Goal: Information Seeking & Learning: Check status

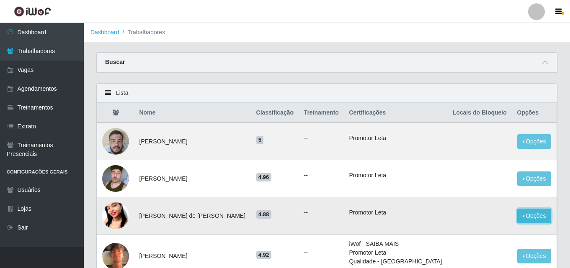
click at [523, 214] on button "Opções" at bounding box center [534, 216] width 34 height 15
click at [422, 205] on td "Promotor Leta" at bounding box center [395, 216] width 103 height 37
click at [545, 67] on span at bounding box center [545, 63] width 10 height 10
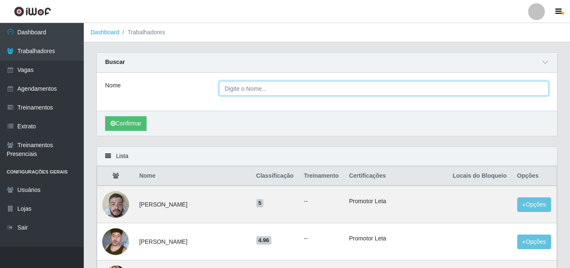
click at [228, 91] on input "Nome" at bounding box center [383, 88] width 329 height 15
click at [259, 87] on input "Nome" at bounding box center [383, 88] width 329 height 15
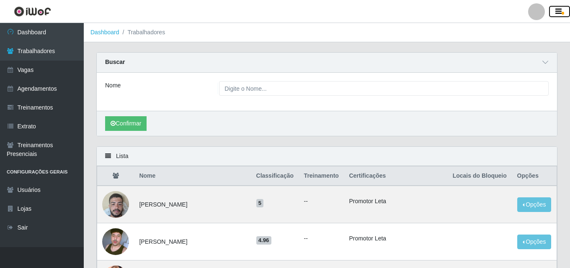
click at [561, 6] on button "button" at bounding box center [559, 12] width 21 height 12
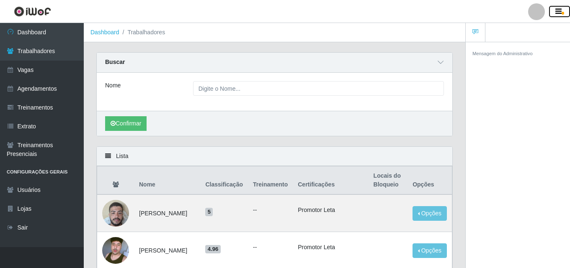
click at [561, 12] on icon "button" at bounding box center [558, 12] width 6 height 8
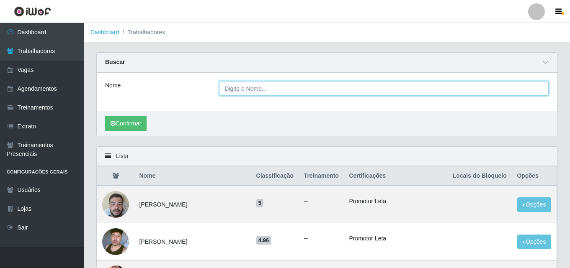
click at [238, 88] on input "Nome" at bounding box center [383, 88] width 329 height 15
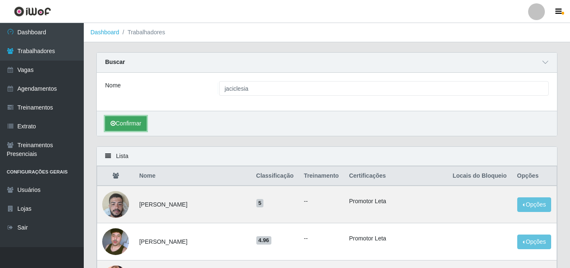
click at [134, 123] on button "Confirmar" at bounding box center [125, 123] width 41 height 15
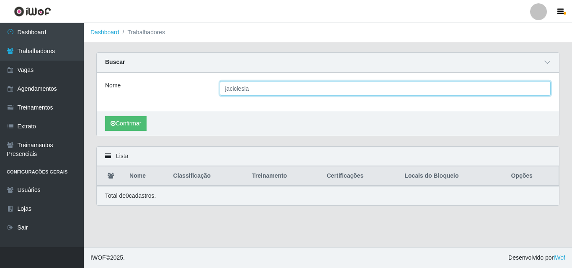
click at [261, 90] on input "jaciclesia" at bounding box center [385, 88] width 331 height 15
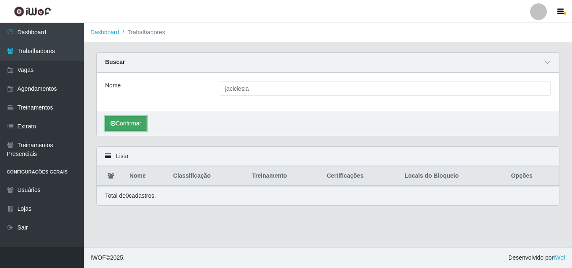
click at [127, 127] on button "Confirmar" at bounding box center [125, 123] width 41 height 15
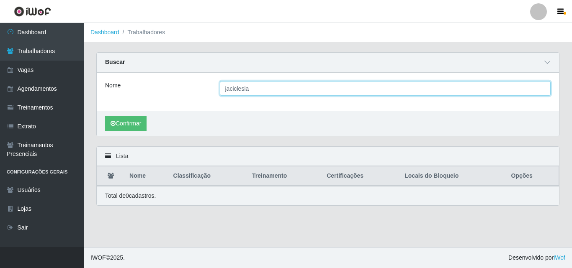
click at [264, 91] on input "jaciclesia" at bounding box center [385, 88] width 331 height 15
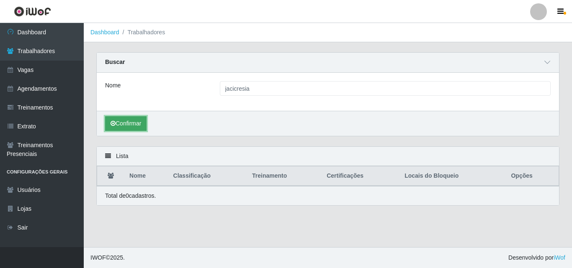
click at [123, 127] on button "Confirmar" at bounding box center [125, 123] width 41 height 15
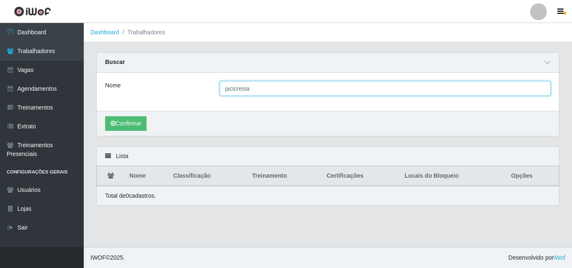
click at [259, 87] on input "jacicresia" at bounding box center [385, 88] width 331 height 15
type input "j"
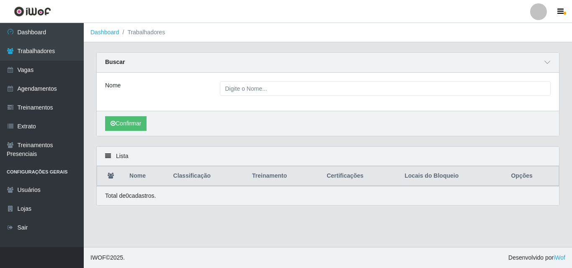
click at [155, 34] on li "Trabalhadores" at bounding box center [142, 32] width 46 height 9
click at [128, 33] on li "Trabalhadores" at bounding box center [142, 32] width 46 height 9
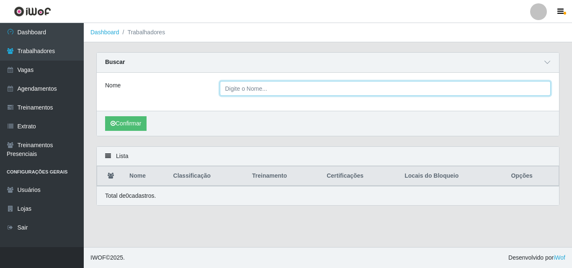
click at [247, 90] on input "Nome" at bounding box center [385, 88] width 331 height 15
click at [105, 116] on button "Confirmar" at bounding box center [125, 123] width 41 height 15
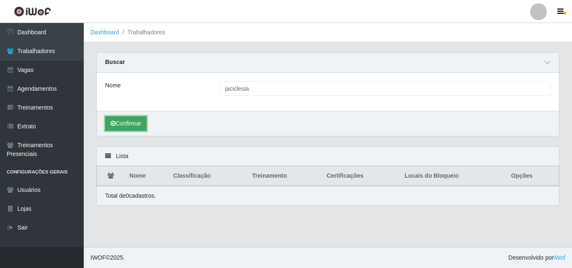
click at [123, 119] on button "Confirmar" at bounding box center [125, 123] width 41 height 15
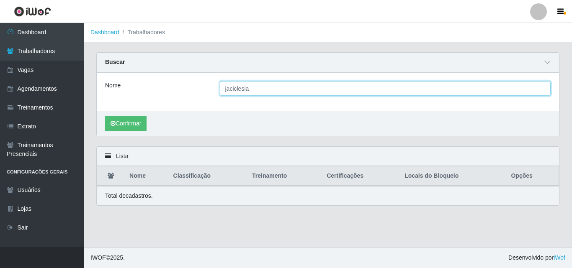
click at [268, 95] on input "jaciclesia" at bounding box center [385, 88] width 331 height 15
type input "jasiclesia"
click at [105, 116] on button "Confirmar" at bounding box center [125, 123] width 41 height 15
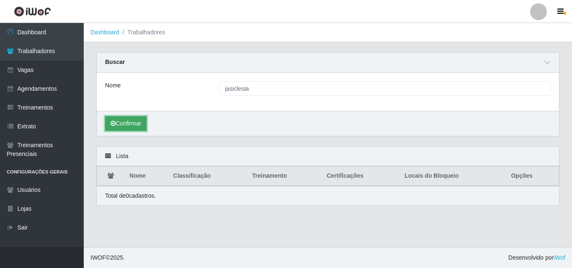
click at [121, 123] on button "Confirmar" at bounding box center [125, 123] width 41 height 15
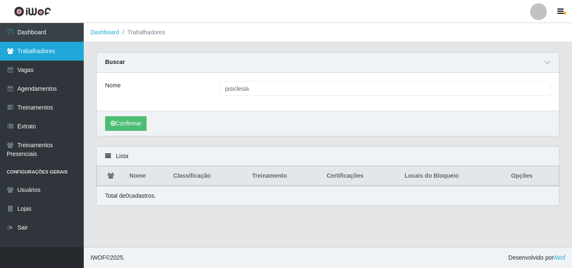
click at [48, 49] on link "Trabalhadores" at bounding box center [42, 51] width 84 height 19
click at [24, 47] on link "Trabalhadores" at bounding box center [42, 51] width 84 height 19
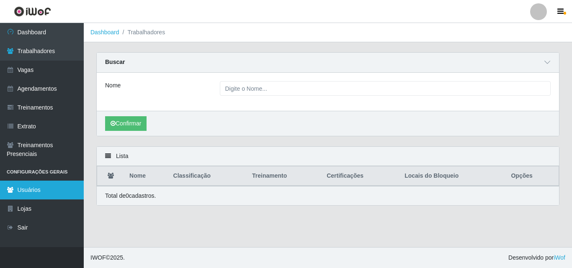
click at [26, 182] on link "Usuários" at bounding box center [42, 190] width 84 height 19
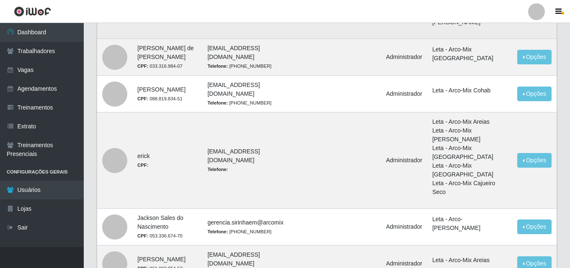
scroll to position [775, 0]
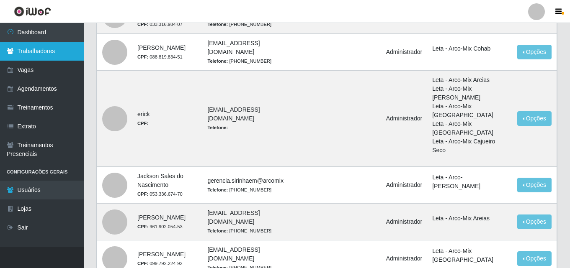
click at [45, 53] on link "Trabalhadores" at bounding box center [42, 51] width 84 height 19
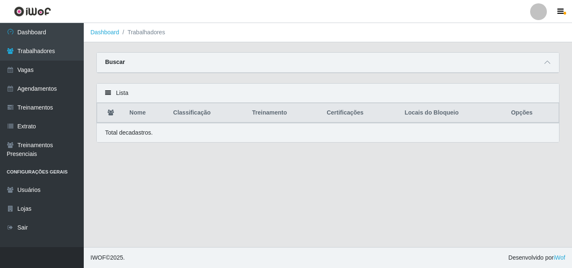
click at [543, 13] on div at bounding box center [538, 11] width 17 height 17
click at [562, 8] on icon "button" at bounding box center [560, 12] width 6 height 8
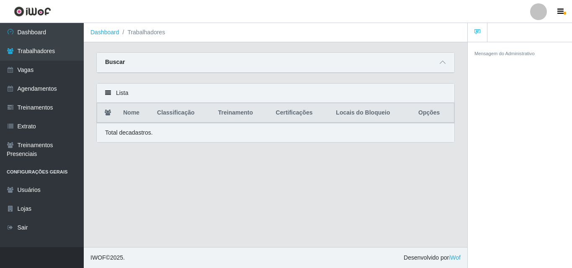
click at [246, 215] on main "Dashboard Trabalhadores Carregando... Buscar Nome Confirmar Lista Nome Classifi…" at bounding box center [275, 135] width 383 height 224
click at [154, 54] on div "Buscar" at bounding box center [275, 63] width 357 height 20
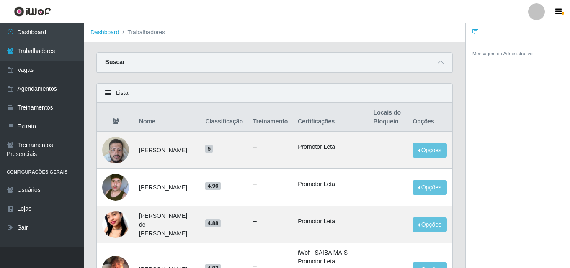
click at [131, 67] on div "Buscar" at bounding box center [274, 63] width 355 height 20
click at [445, 64] on div "Buscar" at bounding box center [274, 63] width 355 height 20
click at [437, 64] on icon at bounding box center [440, 62] width 6 height 6
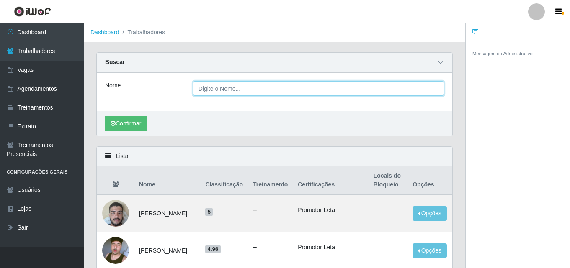
click at [218, 84] on input "Nome" at bounding box center [318, 88] width 251 height 15
type input "jaciclezia"
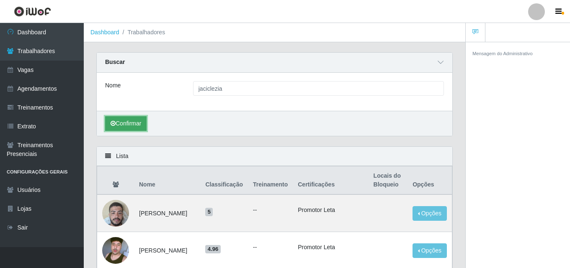
click at [128, 128] on button "Confirmar" at bounding box center [125, 123] width 41 height 15
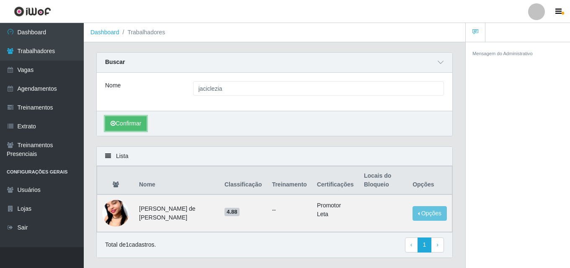
scroll to position [21, 0]
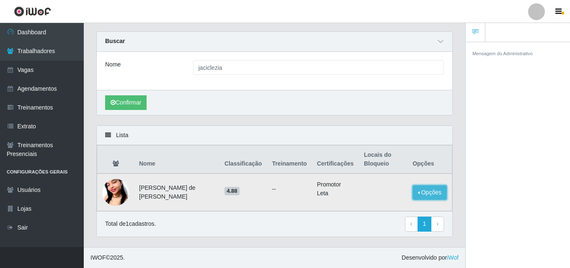
click at [431, 191] on button "Opções" at bounding box center [429, 192] width 34 height 15
click at [322, 194] on li "Promotor Leta" at bounding box center [335, 189] width 37 height 18
click at [219, 197] on td "4.88" at bounding box center [243, 193] width 48 height 38
click at [272, 187] on ul "--" at bounding box center [289, 189] width 35 height 9
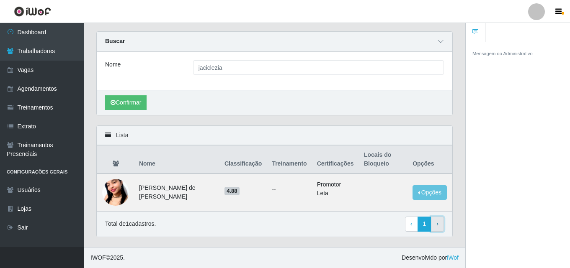
click at [438, 227] on span "›" at bounding box center [437, 224] width 2 height 7
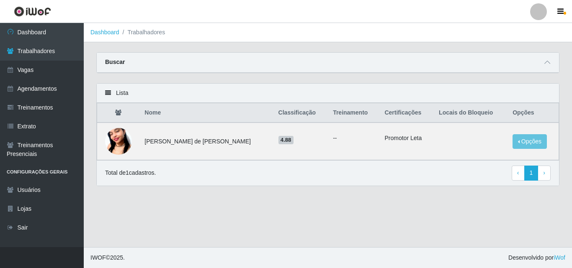
click at [288, 203] on main "Dashboard Trabalhadores Carregando... Buscar Nome jaciclezia Confirmar Lista No…" at bounding box center [328, 135] width 488 height 224
click at [519, 116] on th "Opções" at bounding box center [532, 113] width 51 height 20
click at [521, 139] on button "Opções" at bounding box center [529, 141] width 34 height 15
click at [389, 116] on th "Certificações" at bounding box center [406, 113] width 54 height 20
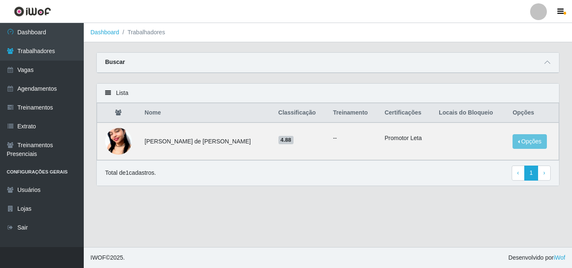
click at [442, 113] on th "Locais do Bloqueio" at bounding box center [471, 113] width 74 height 20
click at [342, 113] on th "Treinamento" at bounding box center [353, 113] width 51 height 20
click at [274, 110] on th "Classificação" at bounding box center [300, 113] width 55 height 20
click at [157, 112] on th "Nome" at bounding box center [206, 113] width 134 height 20
click at [108, 94] on div "Lista" at bounding box center [328, 93] width 462 height 19
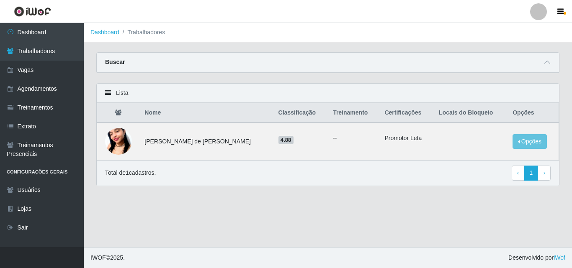
click at [108, 94] on icon at bounding box center [108, 93] width 6 height 6
click at [183, 178] on div "Total de 1 cadastros. ‹ Previous 1 › Next" at bounding box center [327, 173] width 445 height 15
click at [545, 65] on icon at bounding box center [547, 62] width 6 height 6
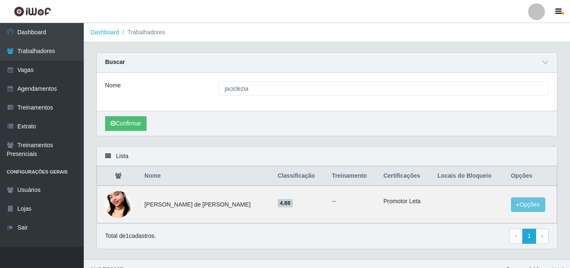
scroll to position [13, 0]
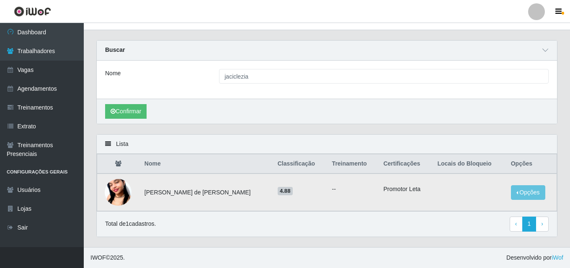
click at [179, 189] on td "[PERSON_NAME] [PERSON_NAME]" at bounding box center [205, 193] width 133 height 38
click at [392, 188] on li "Promotor Leta" at bounding box center [405, 189] width 44 height 9
click at [277, 190] on span "4.88" at bounding box center [284, 191] width 15 height 8
click at [332, 190] on ul "--" at bounding box center [352, 189] width 41 height 9
click at [190, 198] on td "[PERSON_NAME] [PERSON_NAME]" at bounding box center [205, 193] width 133 height 38
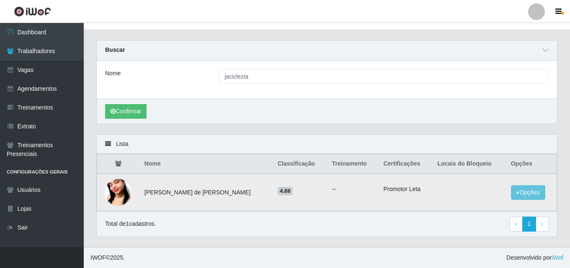
click at [188, 193] on td "[PERSON_NAME] [PERSON_NAME]" at bounding box center [205, 193] width 133 height 38
click at [159, 191] on td "[PERSON_NAME] [PERSON_NAME]" at bounding box center [205, 193] width 133 height 38
click at [227, 203] on td "[PERSON_NAME] [PERSON_NAME]" at bounding box center [205, 193] width 133 height 38
click at [175, 193] on td "[PERSON_NAME] [PERSON_NAME]" at bounding box center [205, 193] width 133 height 38
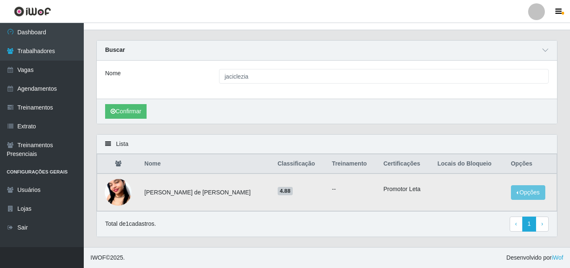
click at [210, 190] on td "[PERSON_NAME] [PERSON_NAME]" at bounding box center [205, 193] width 133 height 38
click at [184, 191] on td "[PERSON_NAME] [PERSON_NAME]" at bounding box center [205, 193] width 133 height 38
click at [192, 192] on td "[PERSON_NAME] [PERSON_NAME]" at bounding box center [205, 193] width 133 height 38
click at [141, 113] on button "Confirmar" at bounding box center [125, 111] width 41 height 15
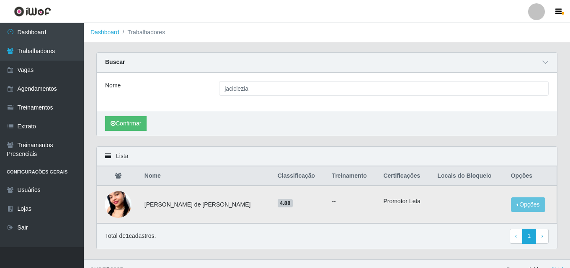
click at [177, 205] on td "[PERSON_NAME] [PERSON_NAME]" at bounding box center [205, 205] width 133 height 38
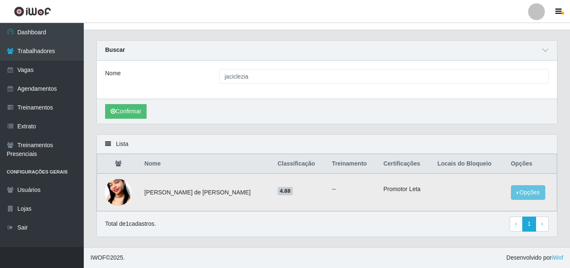
click at [241, 199] on td "[PERSON_NAME] [PERSON_NAME]" at bounding box center [205, 193] width 133 height 38
click at [529, 196] on button "Opções" at bounding box center [528, 192] width 34 height 15
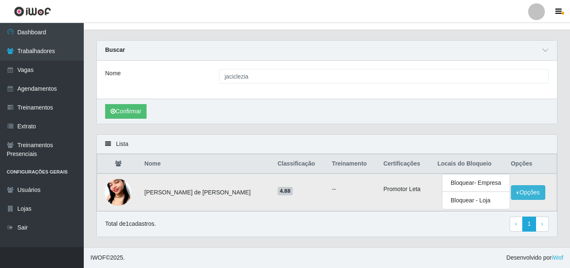
click at [332, 188] on ul "--" at bounding box center [352, 189] width 41 height 9
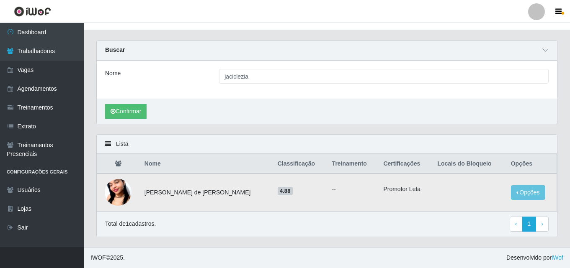
click at [182, 194] on td "[PERSON_NAME] [PERSON_NAME]" at bounding box center [205, 193] width 133 height 38
click at [206, 194] on td "[PERSON_NAME] [PERSON_NAME]" at bounding box center [205, 193] width 133 height 38
click at [523, 190] on button "Opções" at bounding box center [528, 192] width 34 height 15
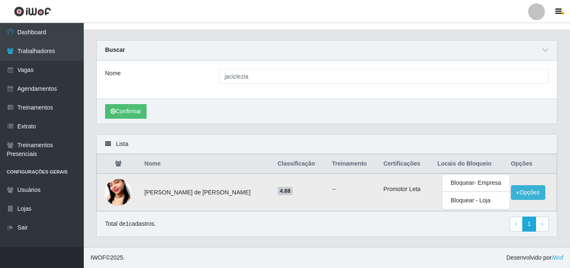
click at [332, 189] on ul "--" at bounding box center [352, 189] width 41 height 9
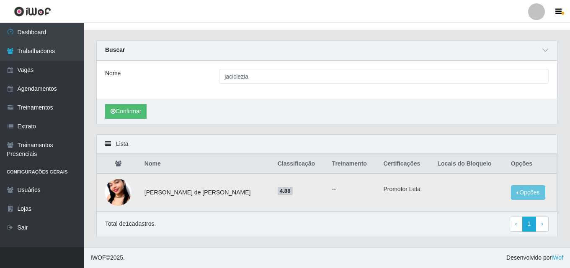
click at [175, 197] on td "[PERSON_NAME] [PERSON_NAME]" at bounding box center [205, 193] width 133 height 38
click at [528, 190] on button "Opções" at bounding box center [528, 192] width 34 height 15
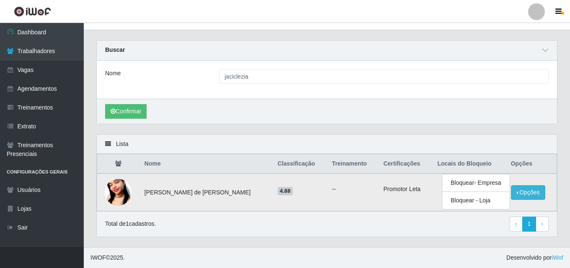
click at [346, 206] on td "--" at bounding box center [352, 193] width 51 height 38
click at [530, 189] on button "Opções" at bounding box center [528, 192] width 34 height 15
click at [539, 224] on link "› Next" at bounding box center [541, 224] width 13 height 15
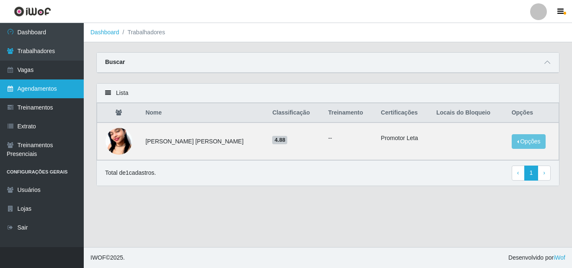
click at [37, 85] on link "Agendamentos" at bounding box center [42, 89] width 84 height 19
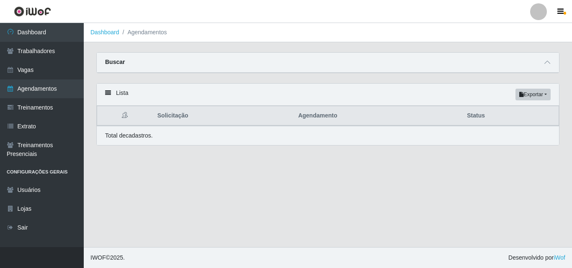
click at [124, 64] on div "Buscar" at bounding box center [328, 63] width 462 height 20
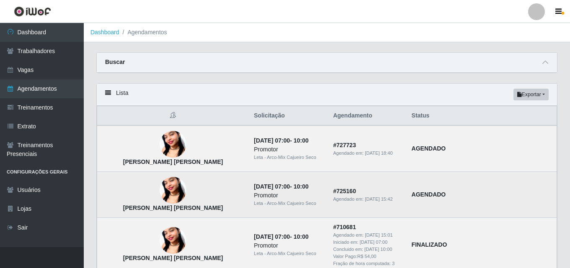
click at [465, 198] on td "AGENDADO" at bounding box center [481, 195] width 150 height 46
click at [176, 206] on strong "[PERSON_NAME] [PERSON_NAME]" at bounding box center [173, 208] width 100 height 7
click at [254, 188] on time "[DATE] 07:00" at bounding box center [272, 186] width 36 height 7
click at [383, 191] on td "# 725160 Agendado em: [DATE] 15:42" at bounding box center [367, 195] width 78 height 46
click at [481, 198] on td "AGENDADO" at bounding box center [481, 195] width 150 height 46
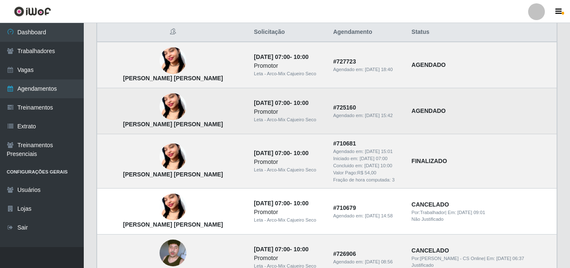
scroll to position [42, 0]
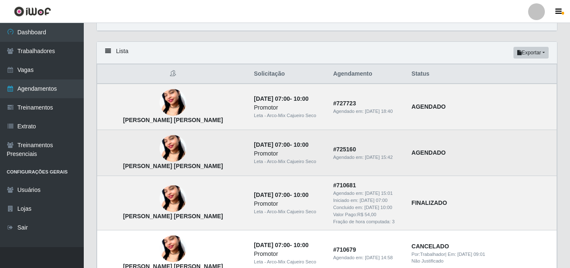
click at [254, 159] on div "Leta - Arco-Mix Cajueiro Seco" at bounding box center [288, 161] width 69 height 7
click at [101, 153] on td "[PERSON_NAME] [PERSON_NAME]" at bounding box center [173, 153] width 152 height 46
click at [532, 161] on td "AGENDADO" at bounding box center [481, 153] width 150 height 46
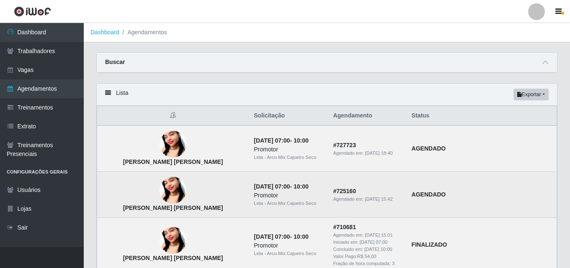
click at [218, 201] on td "[PERSON_NAME] [PERSON_NAME]" at bounding box center [173, 195] width 152 height 46
click at [494, 184] on td "AGENDADO" at bounding box center [481, 195] width 150 height 46
click at [274, 194] on div "Promotor" at bounding box center [288, 195] width 69 height 9
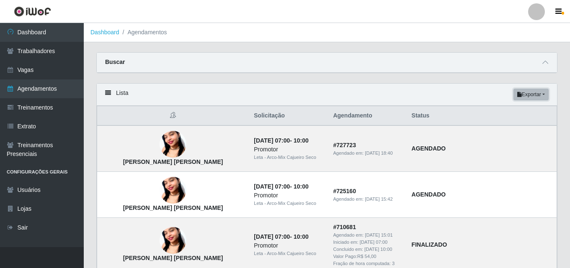
click at [544, 95] on button "Exportar" at bounding box center [530, 95] width 35 height 12
click at [454, 92] on div "Lista Exportar PDF Excel" at bounding box center [327, 95] width 460 height 22
click at [465, 167] on td "AGENDADO" at bounding box center [481, 149] width 150 height 46
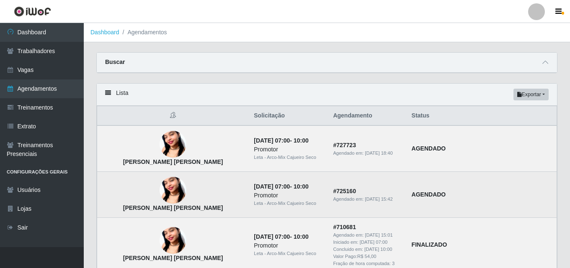
click at [471, 194] on td "AGENDADO" at bounding box center [481, 195] width 150 height 46
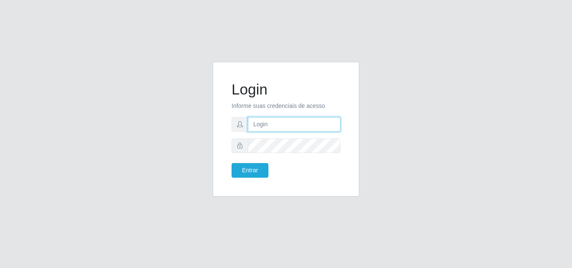
click at [265, 128] on input "text" at bounding box center [294, 124] width 92 height 15
click at [278, 121] on input "text" at bounding box center [294, 124] width 92 height 15
click at [242, 149] on span at bounding box center [239, 146] width 17 height 15
click at [241, 146] on icon at bounding box center [240, 146] width 6 height 6
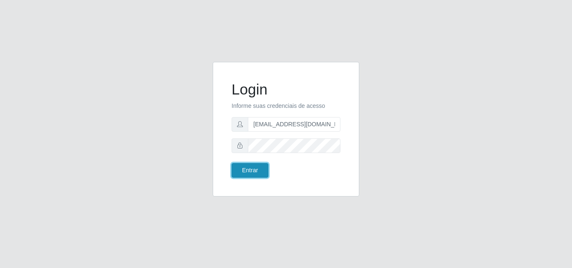
click at [239, 172] on button "Entrar" at bounding box center [249, 170] width 37 height 15
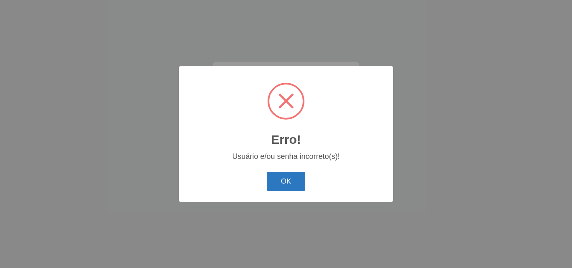
click at [288, 186] on button "OK" at bounding box center [286, 182] width 39 height 20
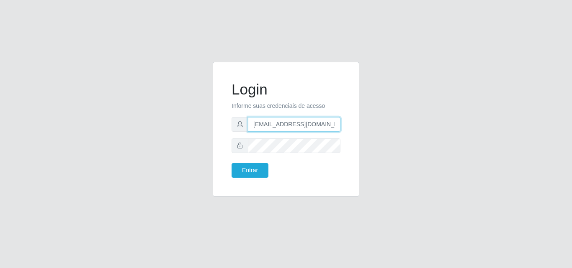
click at [330, 125] on input "gerencia.prazeres@arcomix.com.br" at bounding box center [294, 124] width 92 height 15
type input "gerencia.prazeres@arcomix"
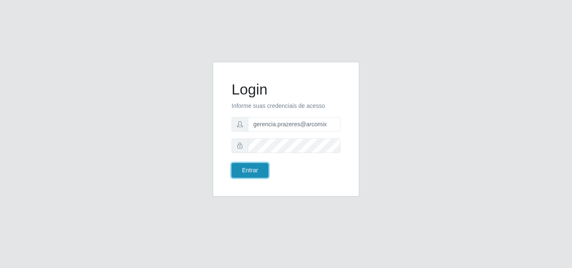
click at [253, 175] on button "Entrar" at bounding box center [249, 170] width 37 height 15
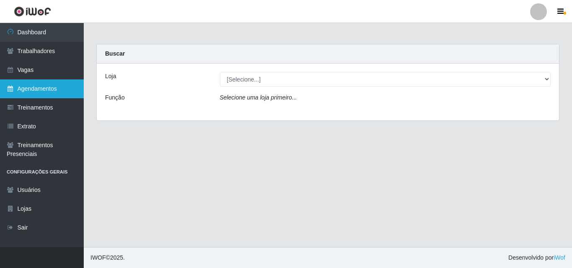
click at [46, 89] on link "Agendamentos" at bounding box center [42, 89] width 84 height 19
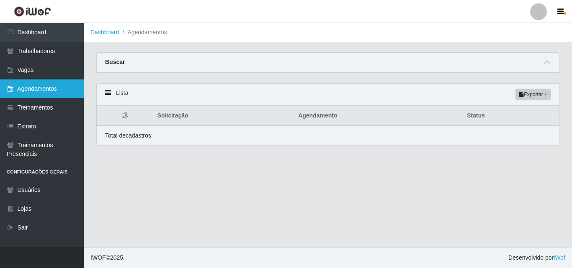
click at [46, 89] on link "Agendamentos" at bounding box center [42, 89] width 84 height 19
click at [548, 64] on icon at bounding box center [547, 62] width 6 height 6
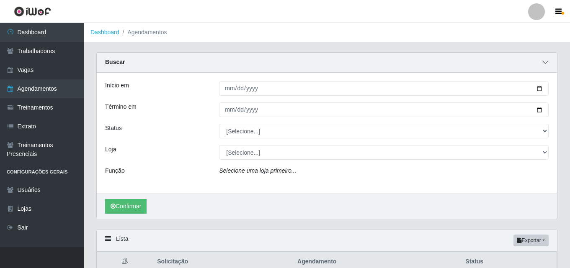
click at [543, 63] on icon at bounding box center [545, 62] width 6 height 6
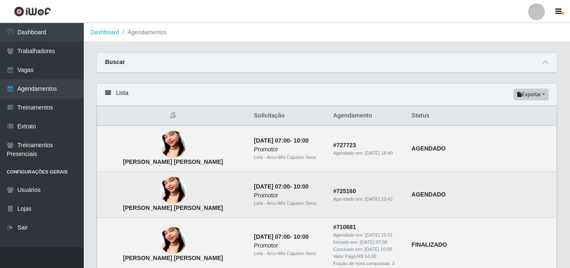
click at [487, 182] on td "AGENDADO" at bounding box center [481, 195] width 150 height 46
click at [521, 208] on td "AGENDADO" at bounding box center [481, 195] width 150 height 46
click at [532, 186] on td "AGENDADO" at bounding box center [481, 195] width 150 height 46
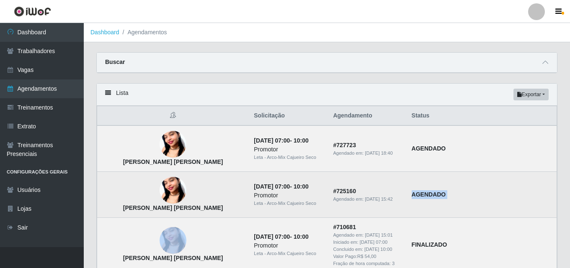
click at [532, 186] on td "AGENDADO" at bounding box center [481, 195] width 150 height 46
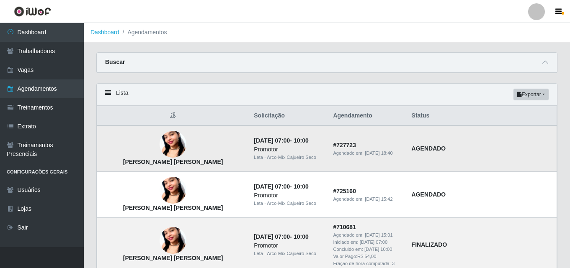
click at [249, 170] on td "24/09/2025, 07:00 - 10:00 Promotor Leta - Arco-Mix Cajueiro Seco" at bounding box center [288, 149] width 79 height 46
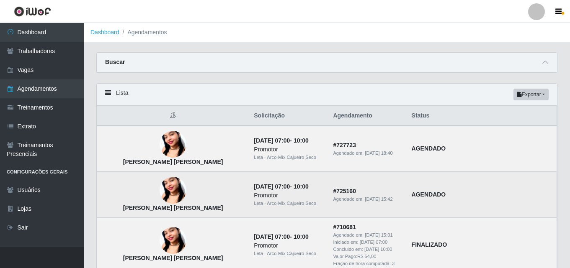
click at [254, 189] on time "[DATE] 07:00" at bounding box center [272, 186] width 36 height 7
click at [125, 186] on td "[PERSON_NAME] [PERSON_NAME]" at bounding box center [173, 195] width 152 height 46
click at [521, 175] on td "AGENDADO" at bounding box center [481, 195] width 150 height 46
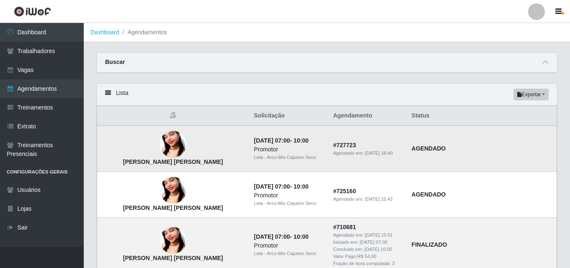
click at [186, 143] on td "[PERSON_NAME] [PERSON_NAME]" at bounding box center [173, 149] width 152 height 46
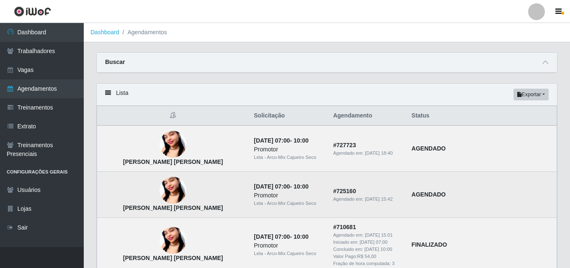
click at [195, 205] on strong "[PERSON_NAME] [PERSON_NAME]" at bounding box center [173, 208] width 100 height 7
click at [485, 189] on td "AGENDADO" at bounding box center [481, 195] width 150 height 46
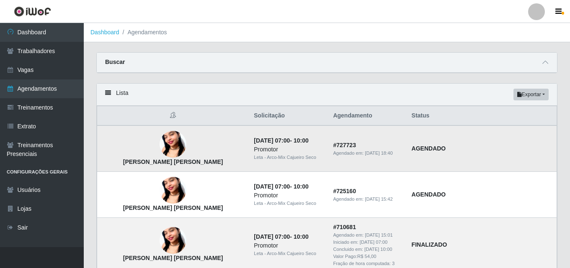
click at [120, 143] on td "[PERSON_NAME] [PERSON_NAME]" at bounding box center [173, 149] width 152 height 46
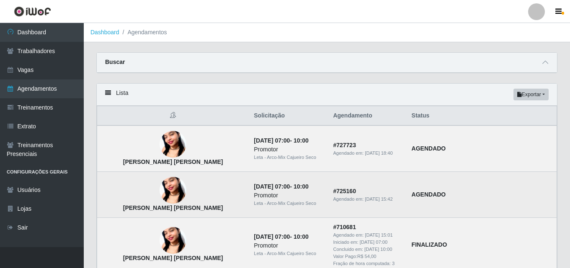
click at [109, 190] on td "[PERSON_NAME] [PERSON_NAME]" at bounding box center [173, 195] width 152 height 46
click at [487, 205] on td "AGENDADO" at bounding box center [481, 195] width 150 height 46
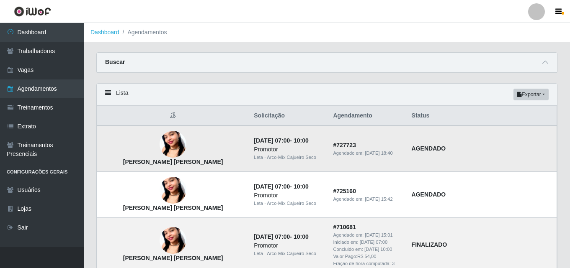
click at [524, 162] on td "AGENDADO" at bounding box center [481, 149] width 150 height 46
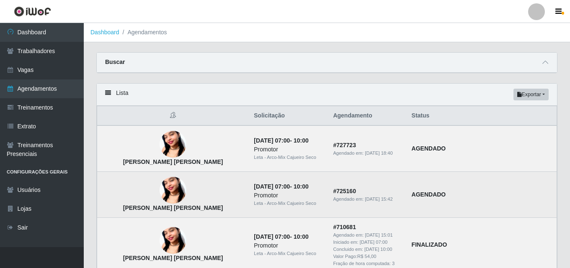
click at [483, 202] on td "AGENDADO" at bounding box center [481, 195] width 150 height 46
click at [190, 194] on td "[PERSON_NAME] [PERSON_NAME]" at bounding box center [173, 195] width 152 height 46
click at [519, 199] on td "AGENDADO" at bounding box center [481, 195] width 150 height 46
